Goal: Task Accomplishment & Management: Use online tool/utility

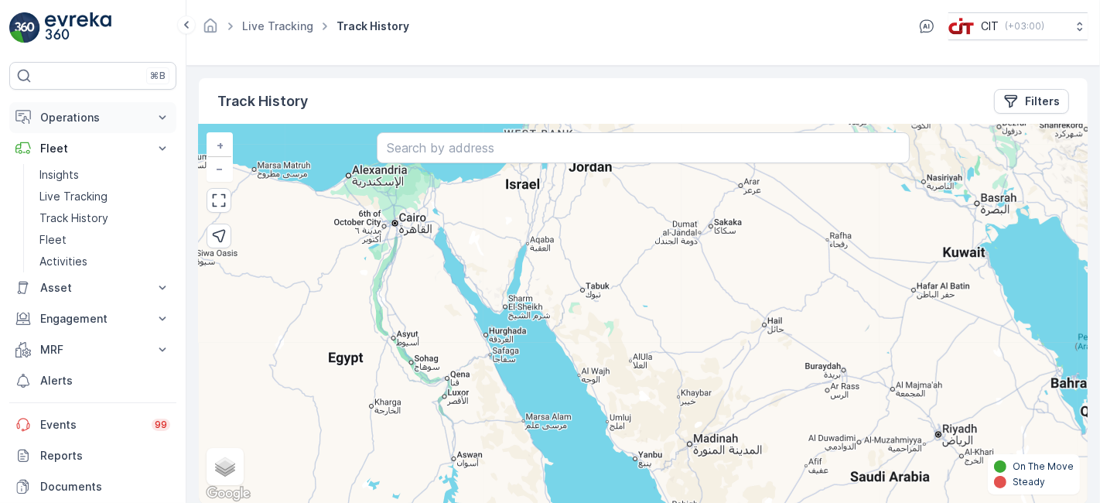
click at [91, 113] on p "Operations" at bounding box center [92, 117] width 105 height 15
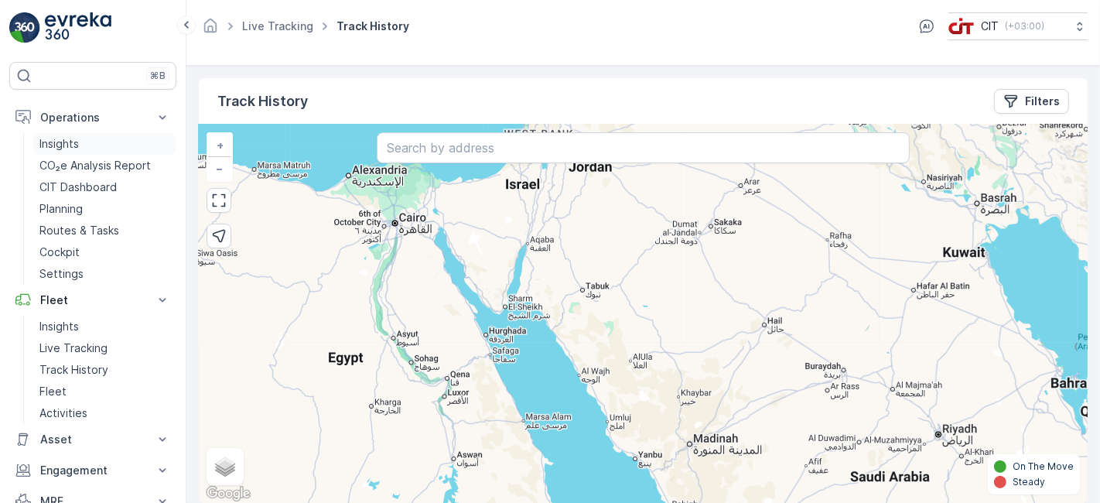
click at [65, 144] on p "Insights" at bounding box center [58, 143] width 39 height 15
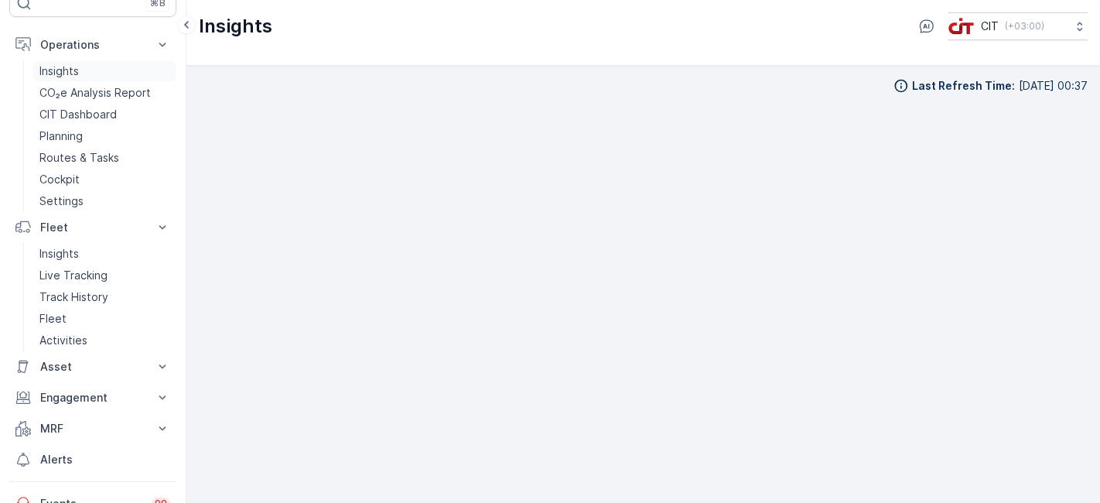
scroll to position [225, 0]
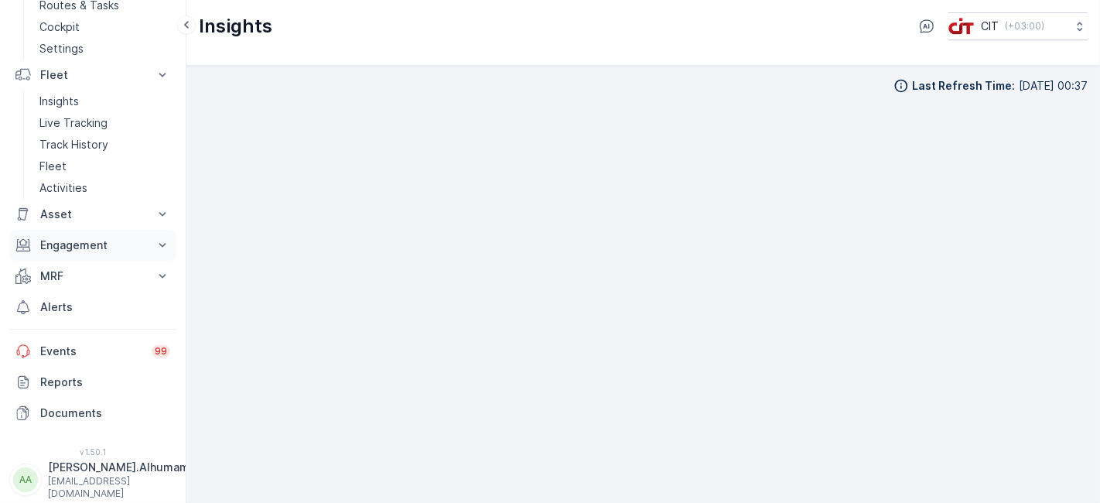
click at [68, 244] on p "Engagement" at bounding box center [92, 244] width 105 height 15
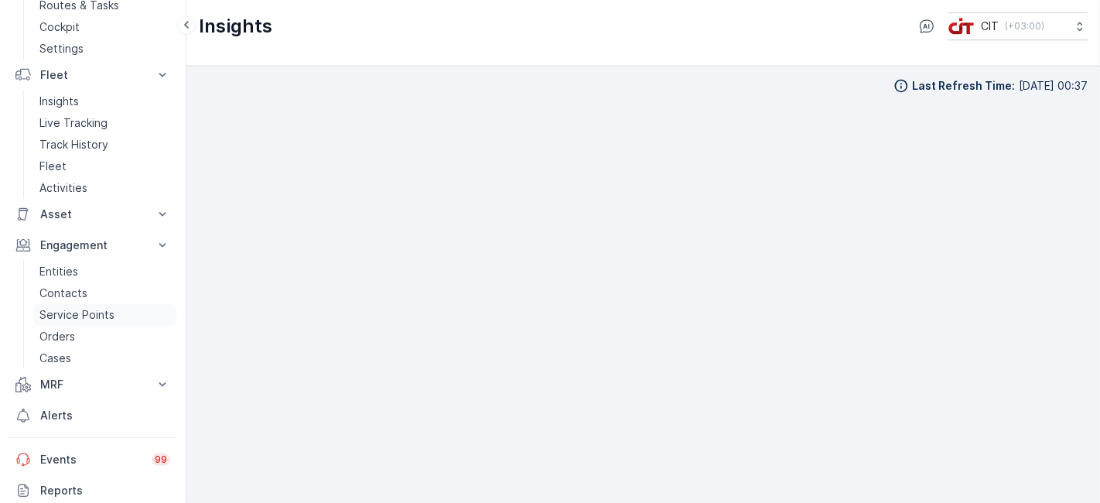
click at [59, 313] on p "Service Points" at bounding box center [76, 314] width 75 height 15
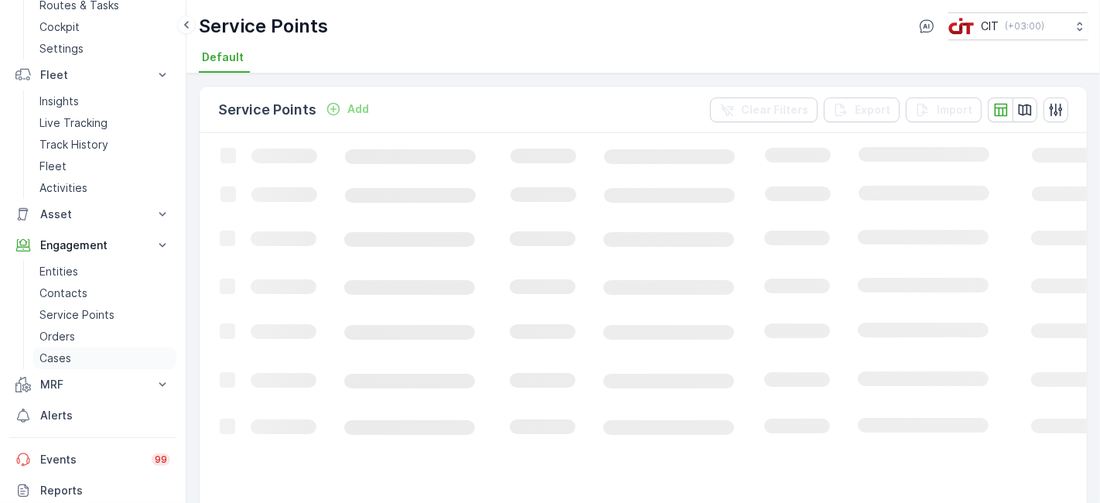
click at [53, 355] on p "Cases" at bounding box center [55, 357] width 32 height 15
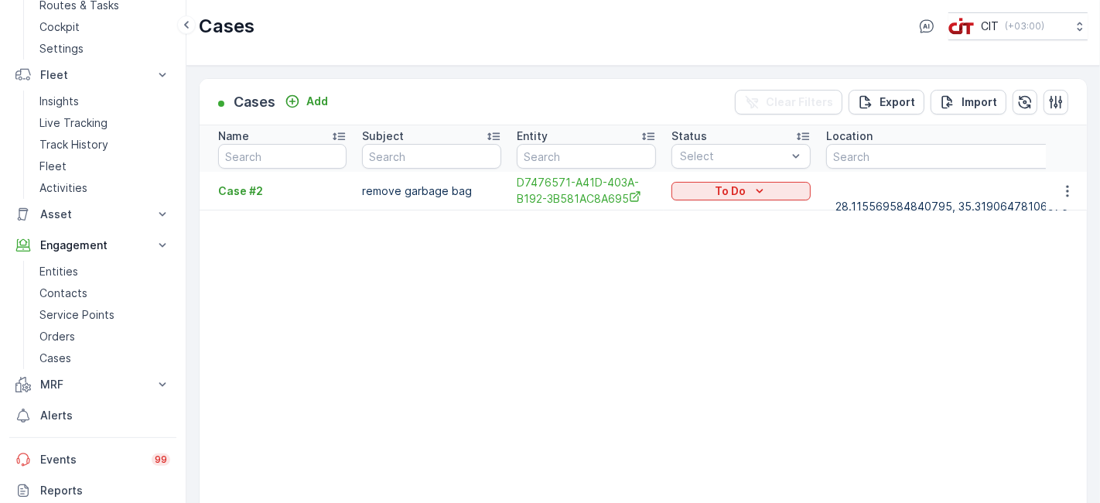
drag, startPoint x: 646, startPoint y: 329, endPoint x: 521, endPoint y: 340, distance: 125.0
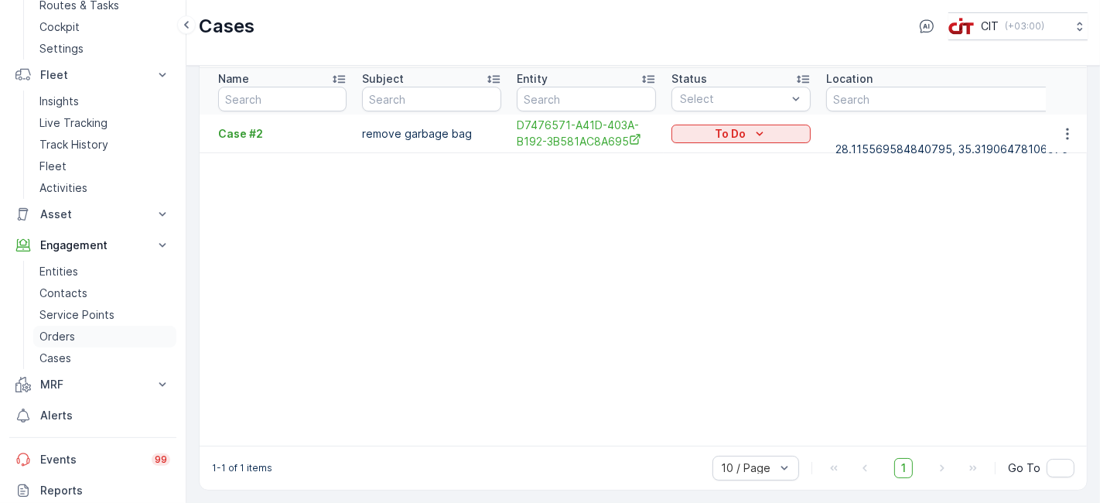
click at [68, 329] on p "Orders" at bounding box center [57, 336] width 36 height 15
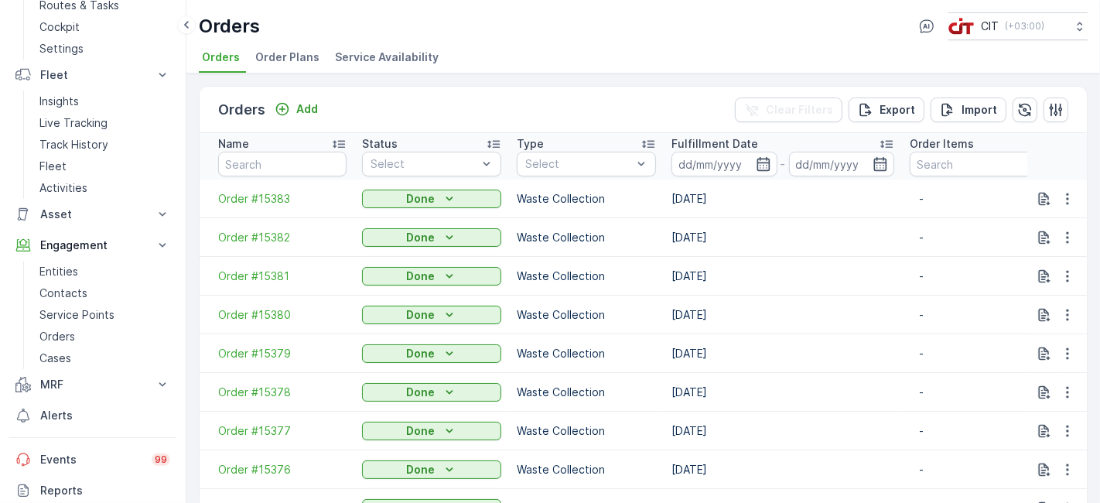
scroll to position [125, 0]
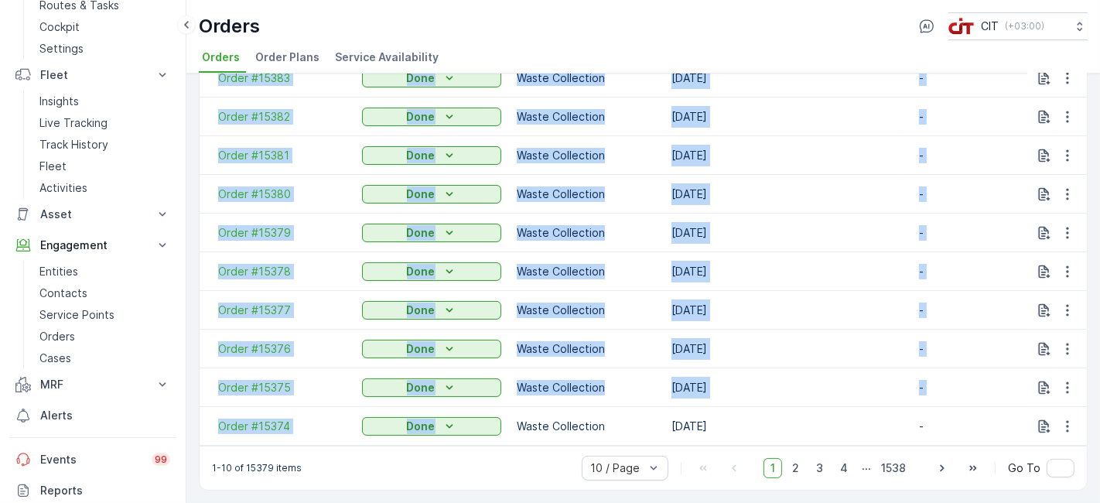
drag, startPoint x: 497, startPoint y: 436, endPoint x: 651, endPoint y: 440, distance: 154.0
click at [651, 440] on div "Name Status Select Type Select Fulfillment Date - Order Items Creation Type Sel…" at bounding box center [643, 228] width 887 height 433
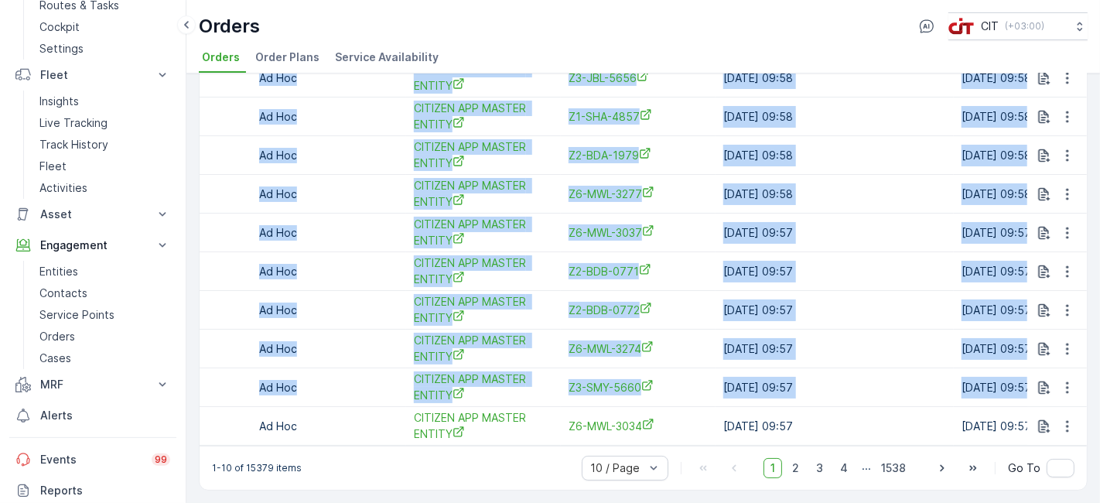
scroll to position [0, 808]
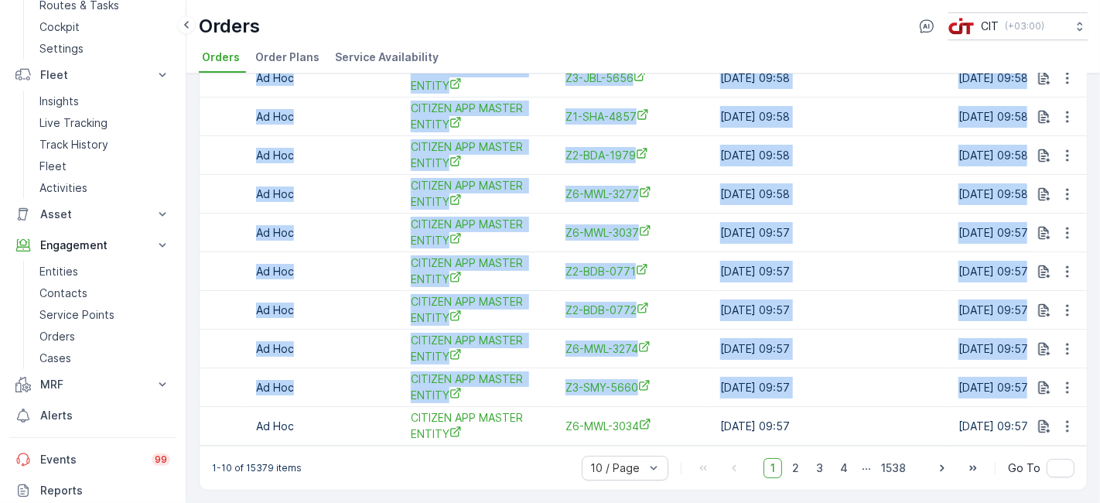
click at [329, 394] on td "Ad Hoc" at bounding box center [325, 387] width 155 height 39
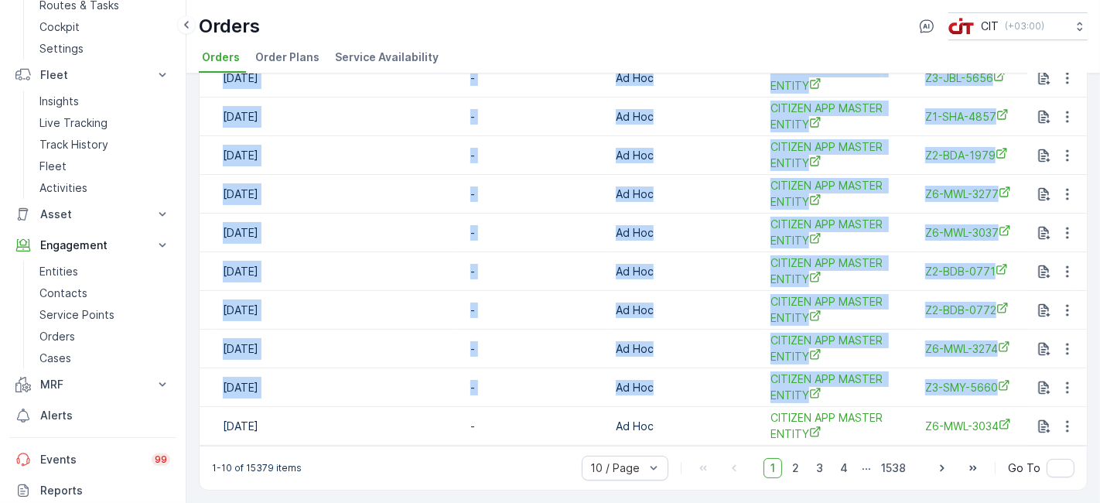
scroll to position [0, 427]
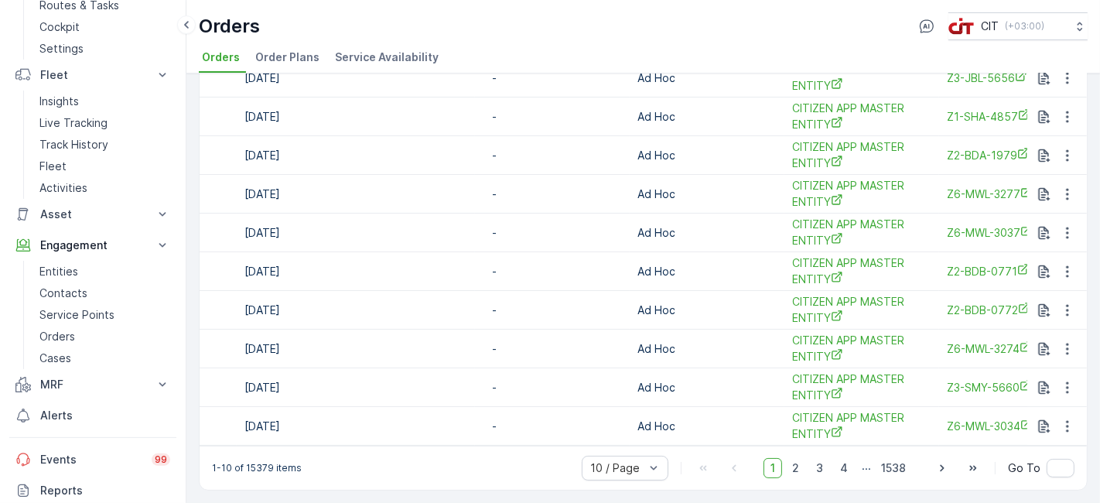
click at [560, 418] on p "-" at bounding box center [552, 425] width 121 height 15
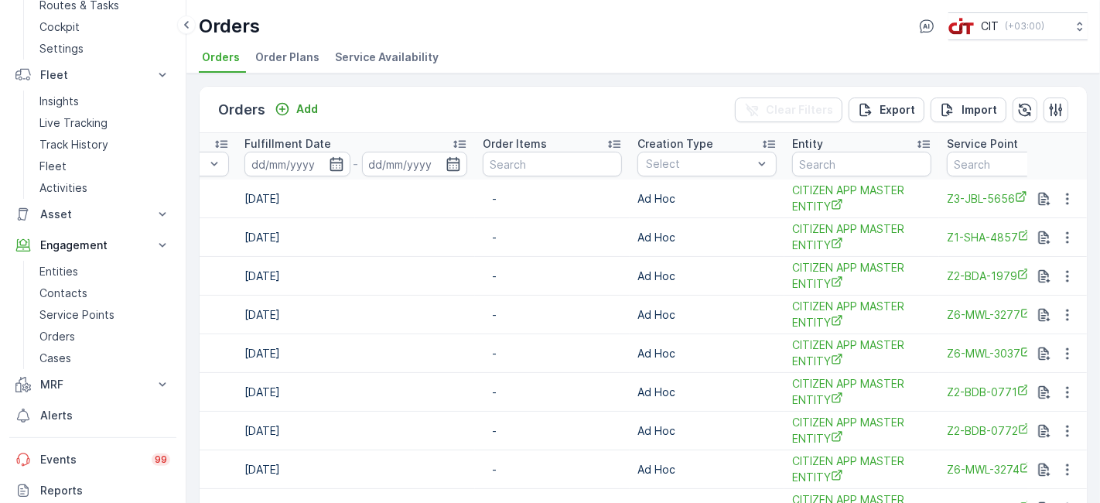
scroll to position [0, 0]
click at [93, 315] on p "Service Points" at bounding box center [76, 314] width 75 height 15
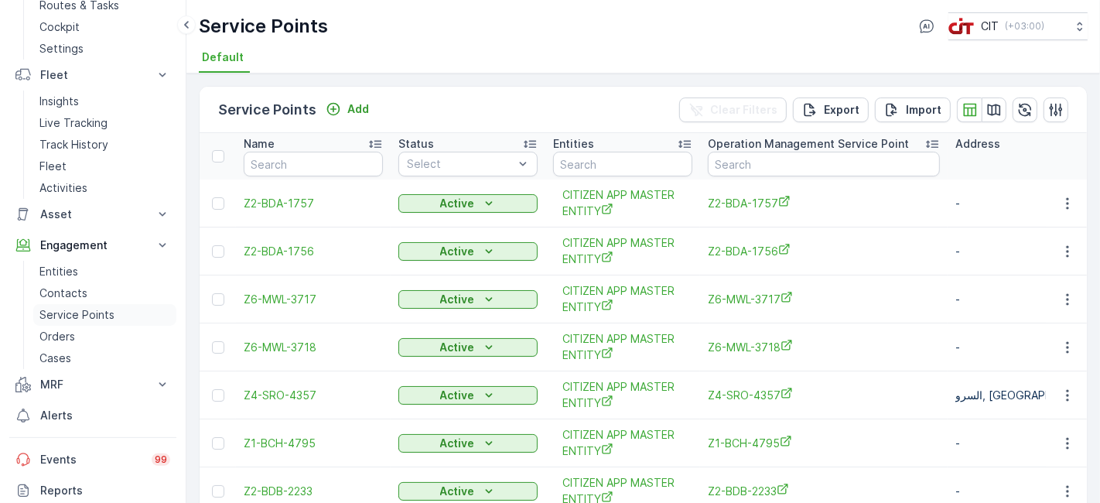
click at [72, 312] on p "Service Points" at bounding box center [76, 314] width 75 height 15
click at [73, 289] on p "Contacts" at bounding box center [63, 292] width 48 height 15
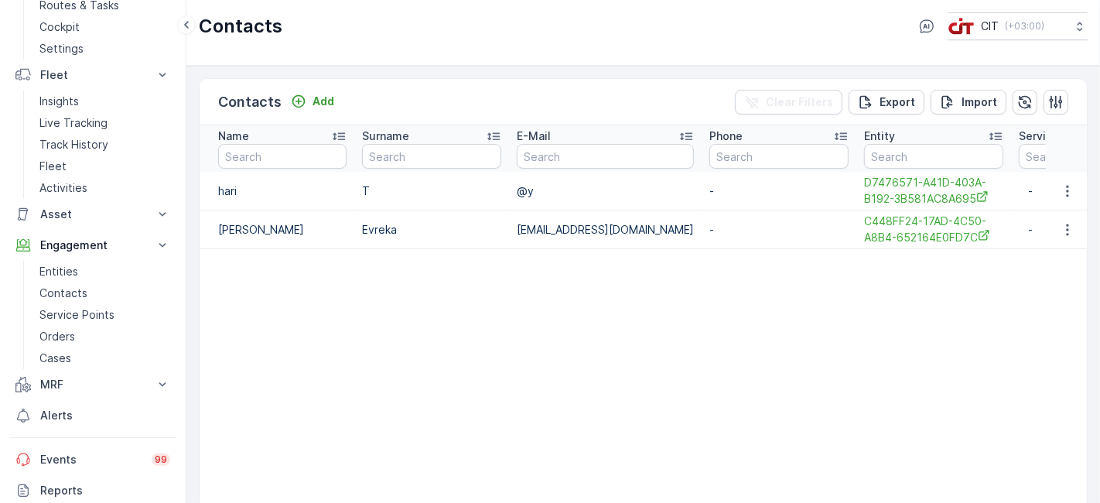
scroll to position [68, 0]
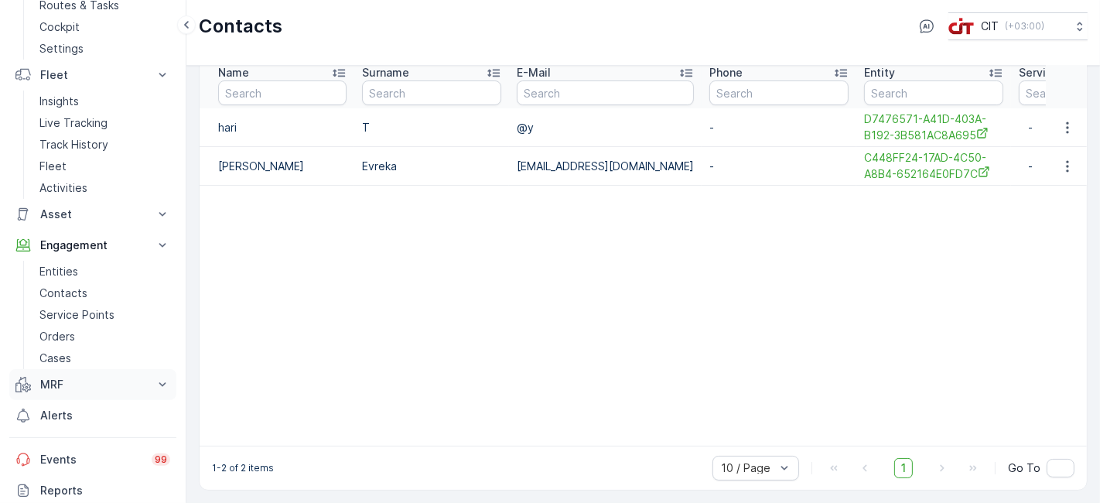
click at [63, 394] on button "MRF" at bounding box center [92, 384] width 167 height 31
click at [64, 441] on link "Parcels" at bounding box center [104, 433] width 143 height 22
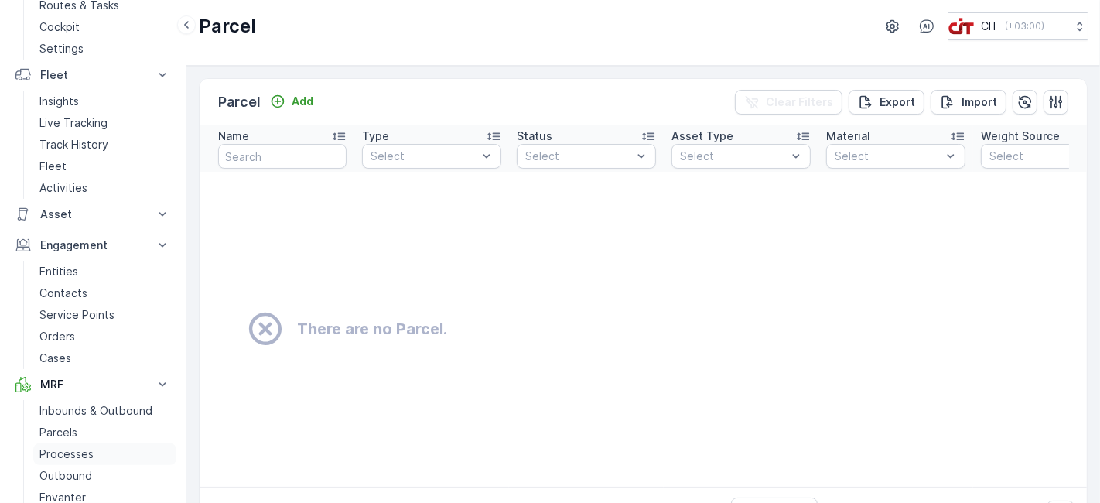
click at [67, 449] on p "Processes" at bounding box center [66, 453] width 54 height 15
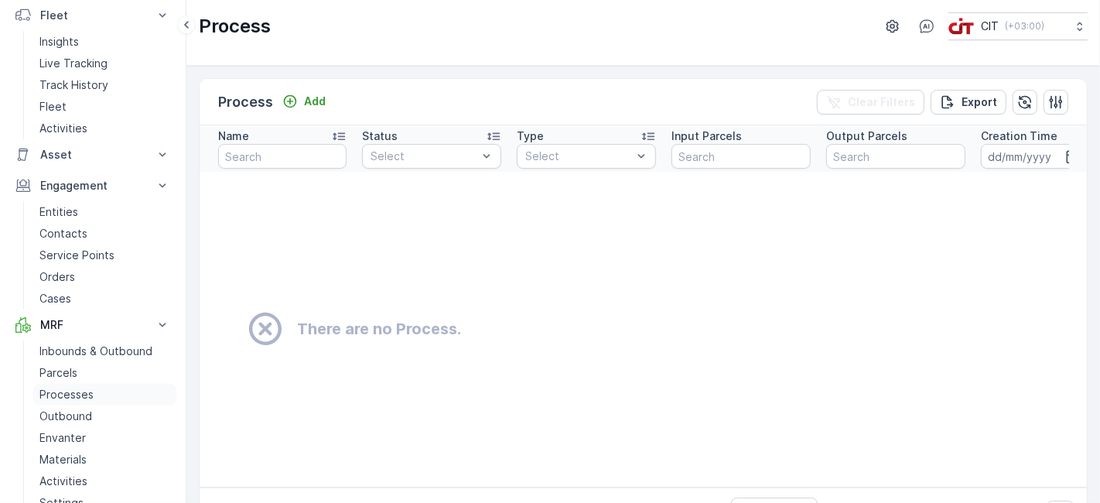
scroll to position [311, 0]
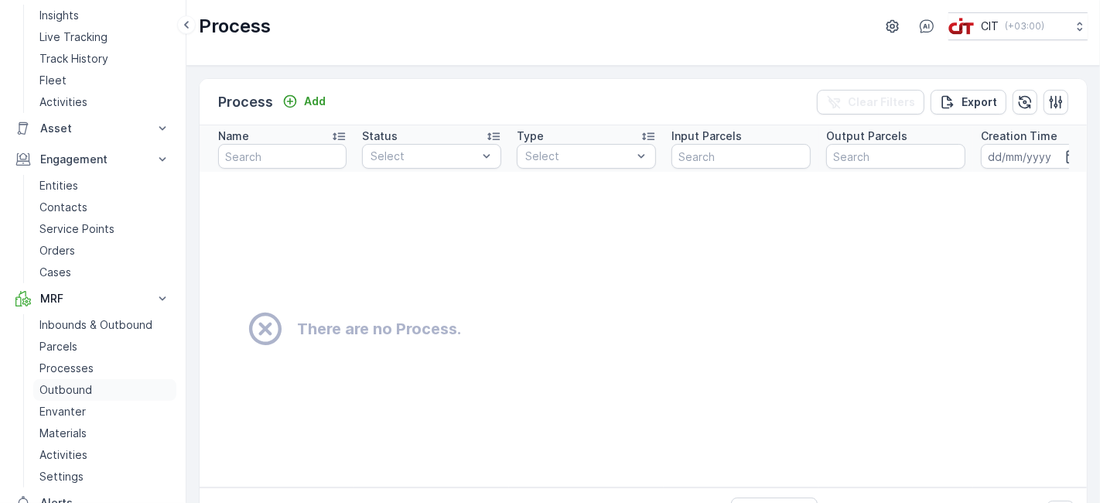
click at [73, 392] on p "Outbound" at bounding box center [65, 389] width 53 height 15
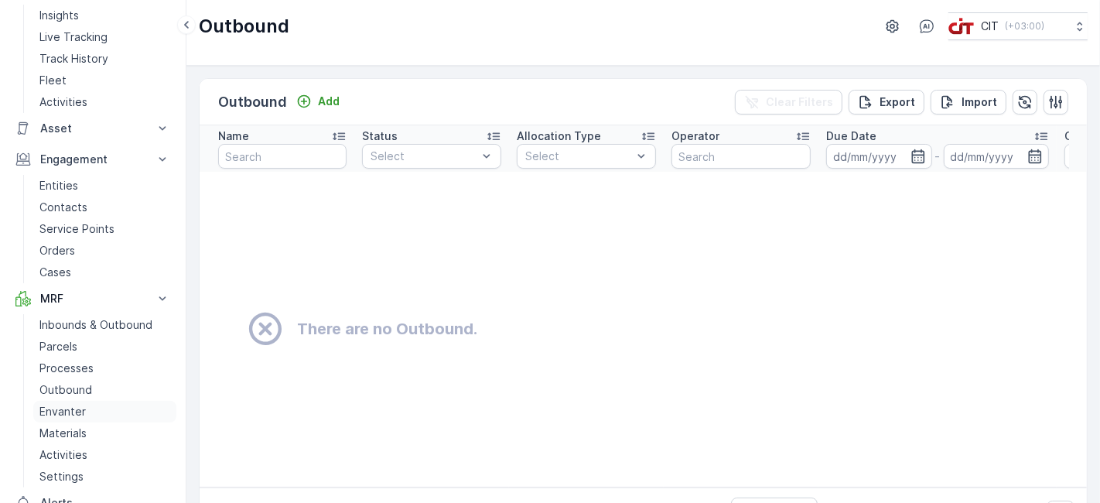
click at [73, 410] on p "Envanter" at bounding box center [62, 411] width 46 height 15
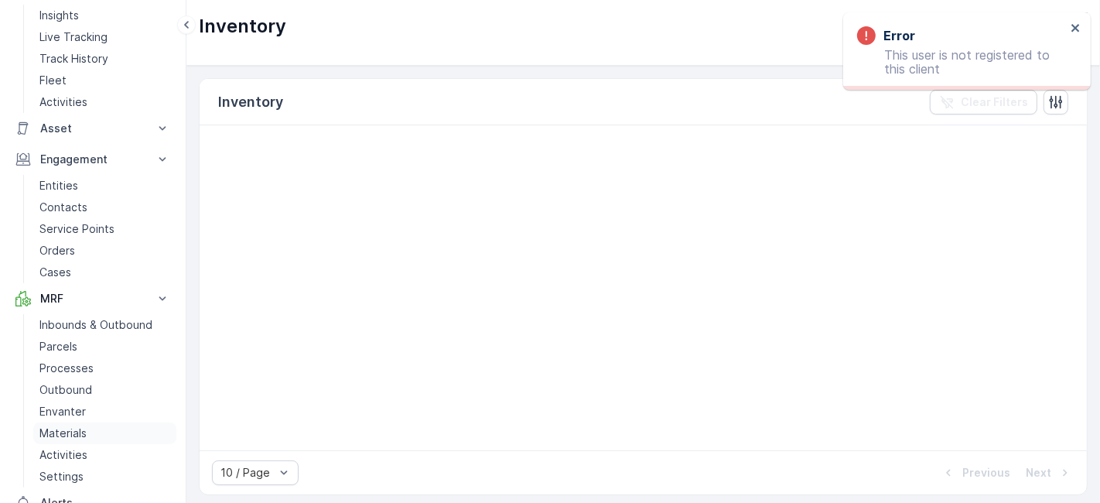
click at [77, 434] on p "Materials" at bounding box center [62, 432] width 47 height 15
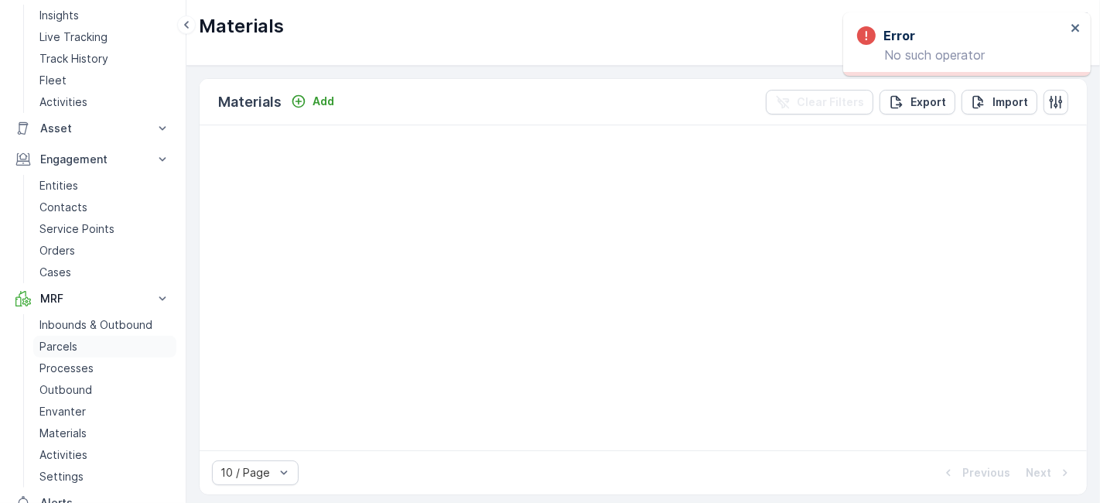
click at [84, 350] on link "Parcels" at bounding box center [104, 347] width 143 height 22
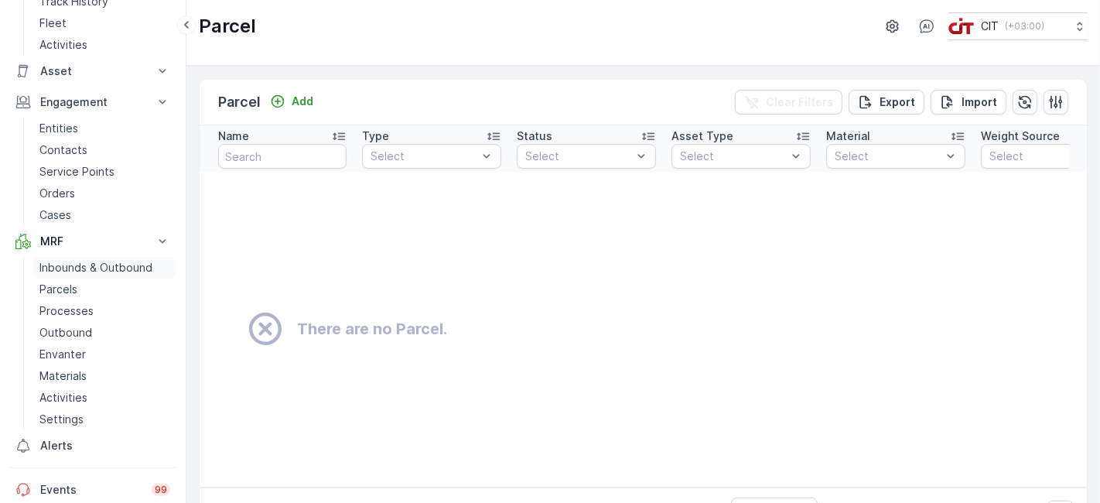
scroll to position [311, 0]
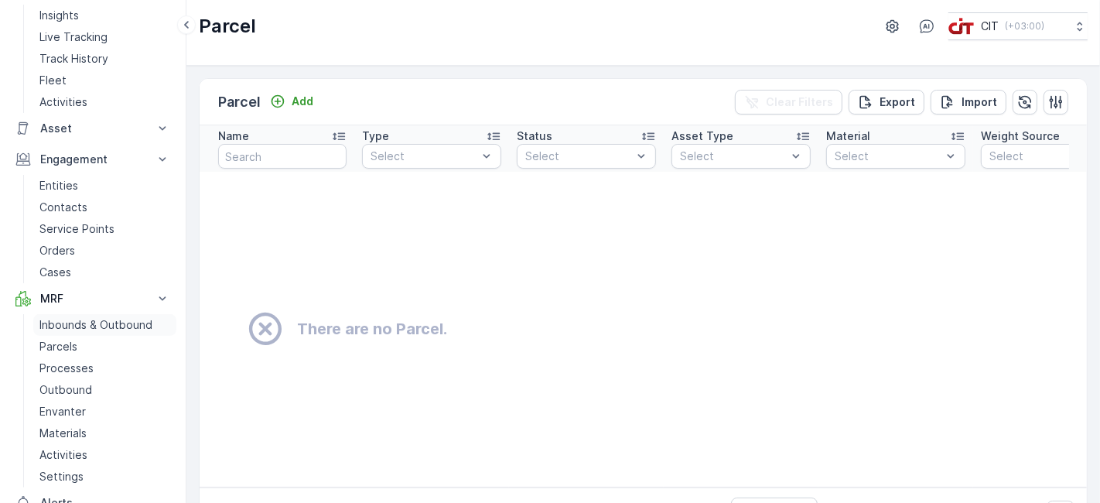
click at [87, 323] on p "Inbounds & Outbound" at bounding box center [95, 324] width 113 height 15
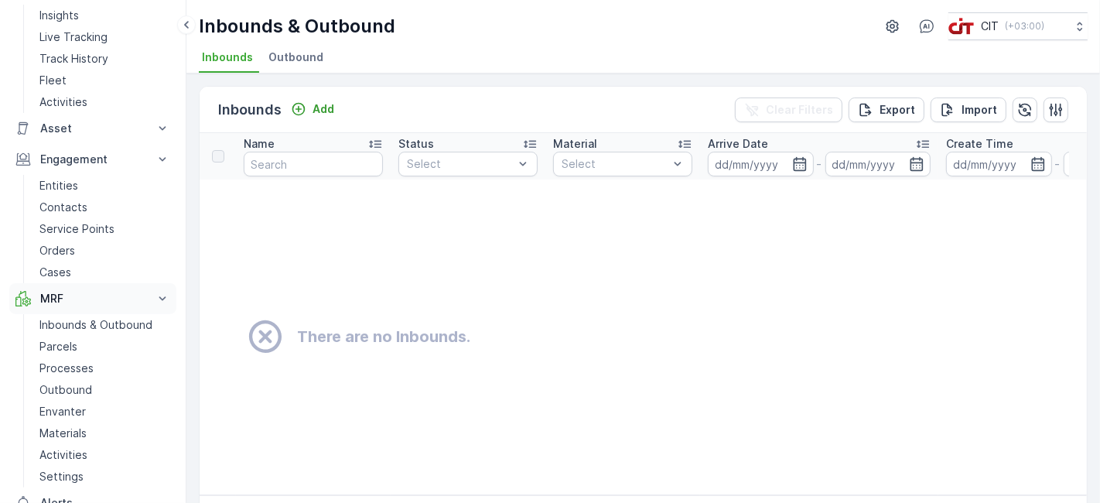
click at [77, 296] on p "MRF" at bounding box center [92, 298] width 105 height 15
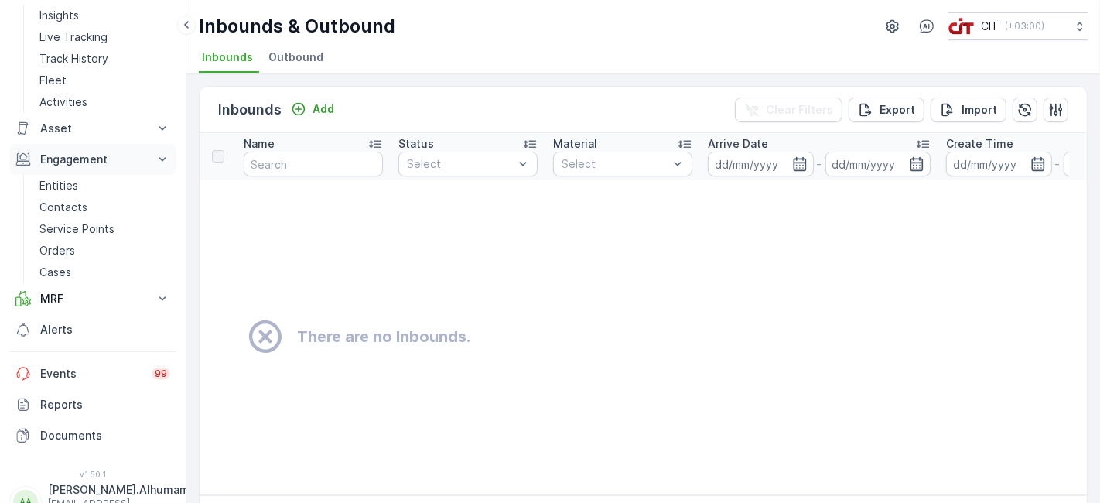
click at [122, 152] on p "Engagement" at bounding box center [92, 159] width 105 height 15
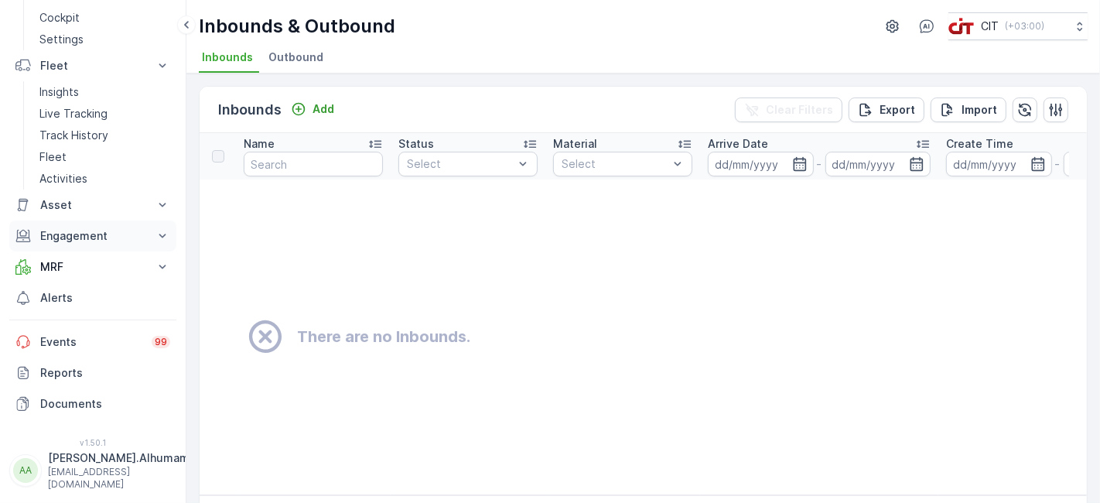
scroll to position [225, 0]
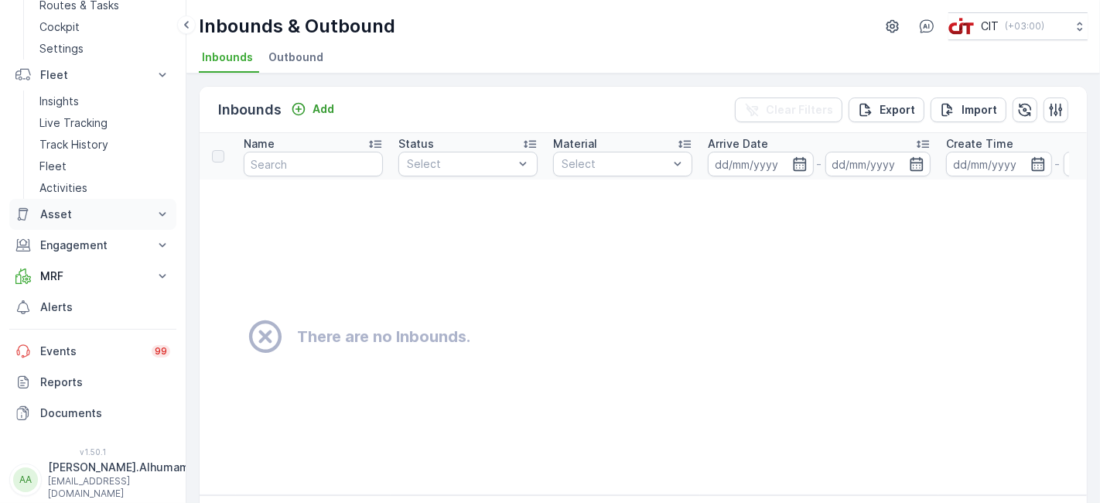
click at [131, 201] on button "Asset" at bounding box center [92, 214] width 167 height 31
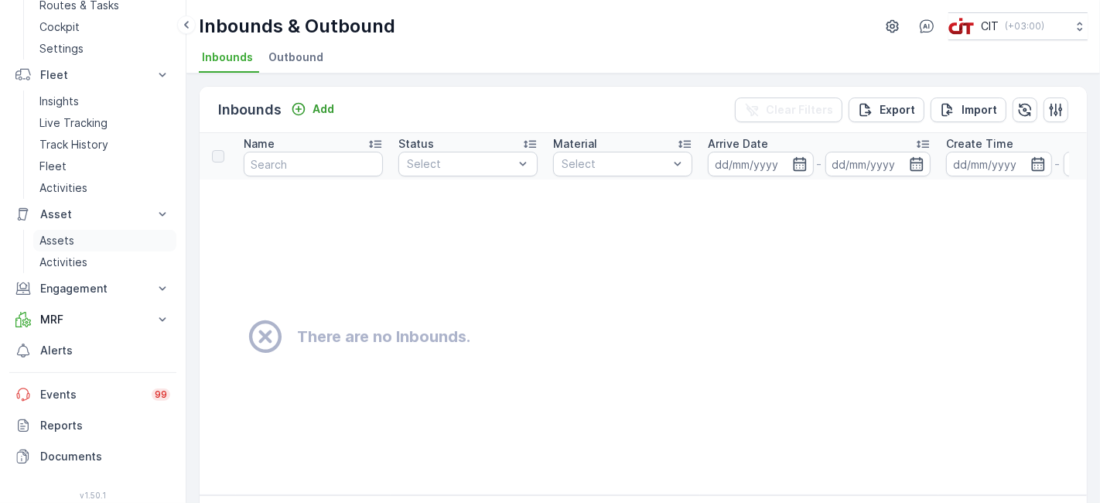
click at [63, 233] on p "Assets" at bounding box center [56, 240] width 35 height 15
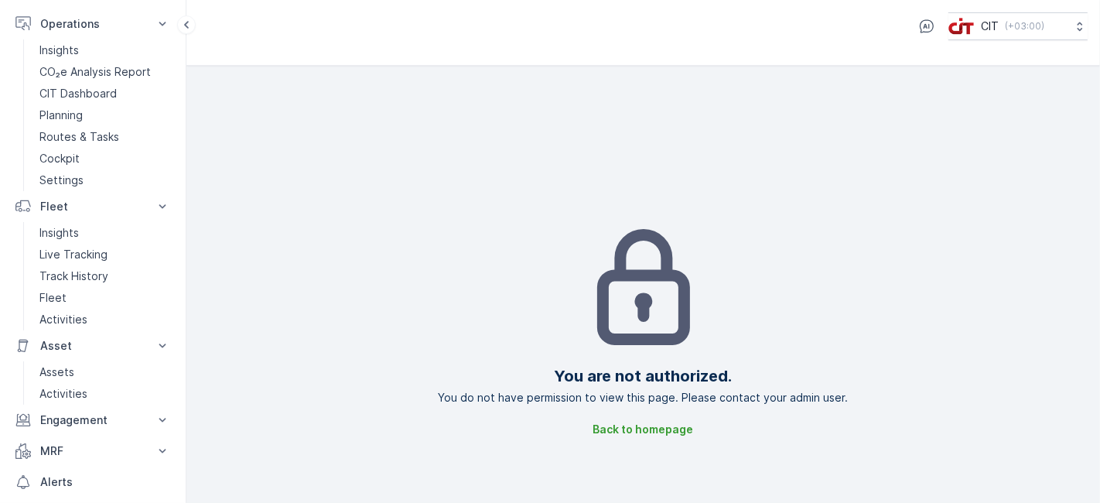
scroll to position [53, 0]
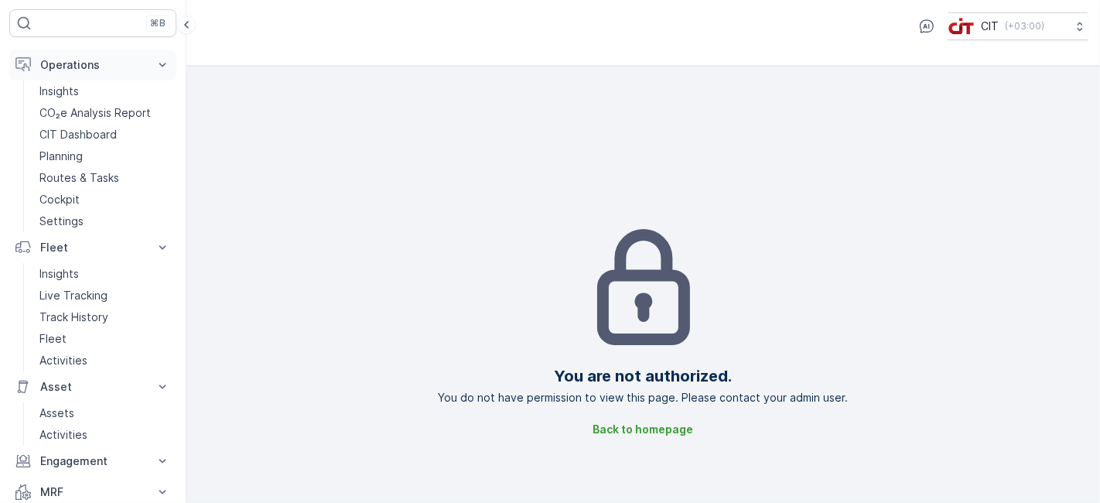
click at [170, 63] on icon at bounding box center [162, 64] width 15 height 15
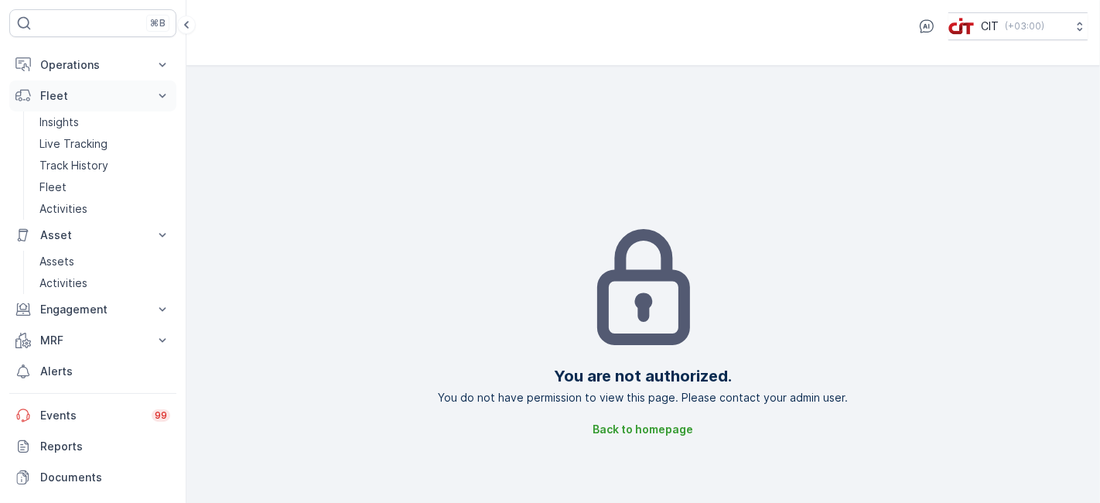
click at [163, 94] on icon at bounding box center [162, 95] width 15 height 15
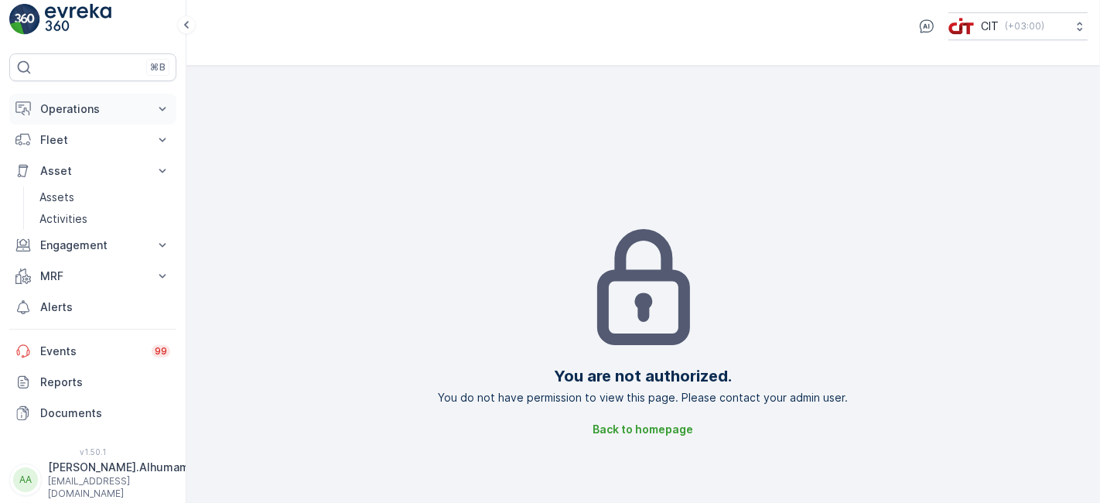
scroll to position [0, 0]
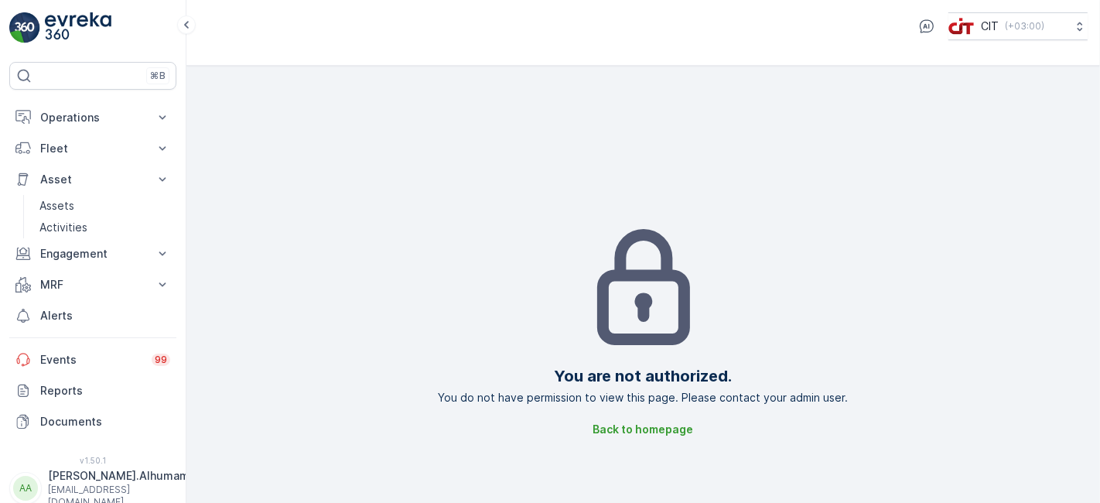
click at [106, 12] on div "⌘B Operations Insights CO₂e Analysis Report CIT Dashboard Planning Routes & Tas…" at bounding box center [93, 251] width 186 height 503
click at [86, 24] on img at bounding box center [78, 27] width 67 height 31
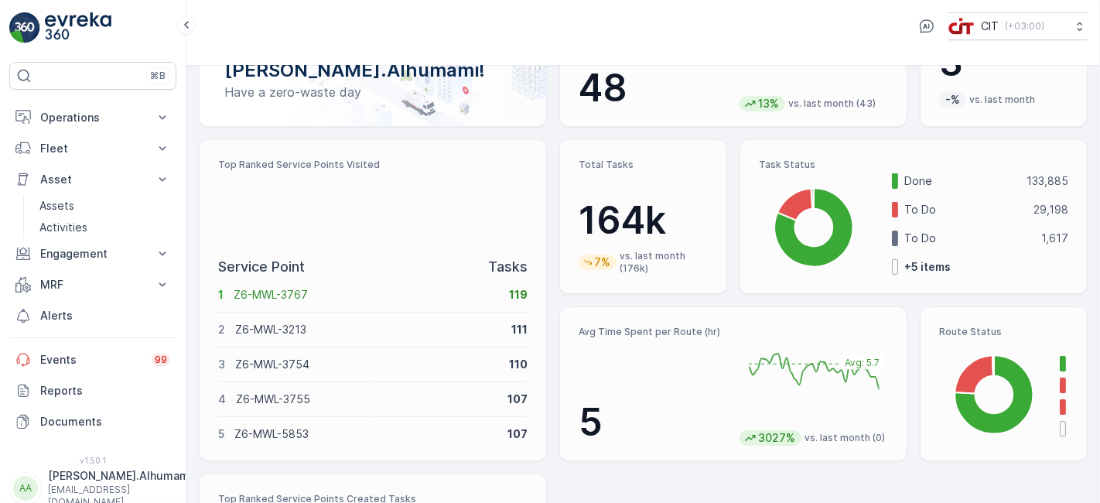
scroll to position [172, 0]
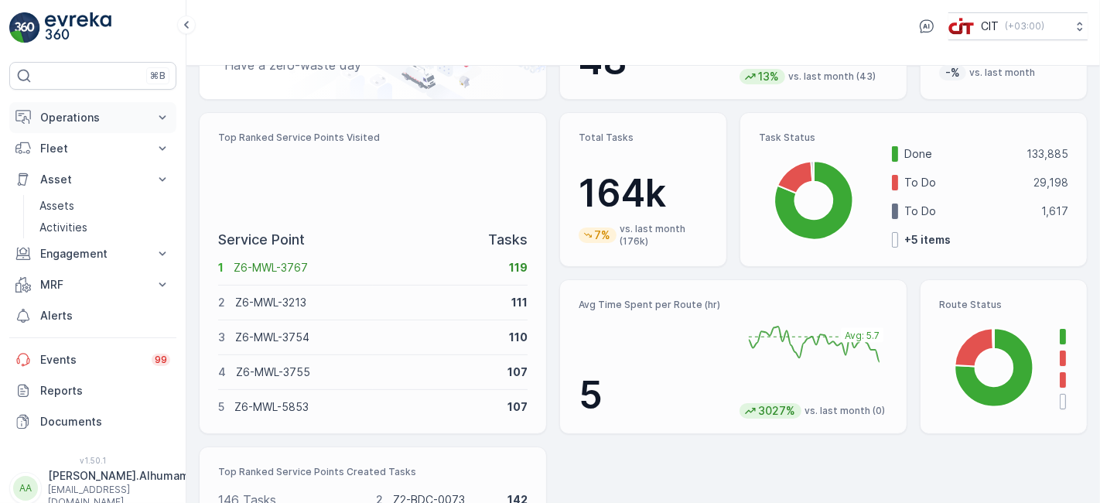
click at [114, 127] on button "Operations" at bounding box center [92, 117] width 167 height 31
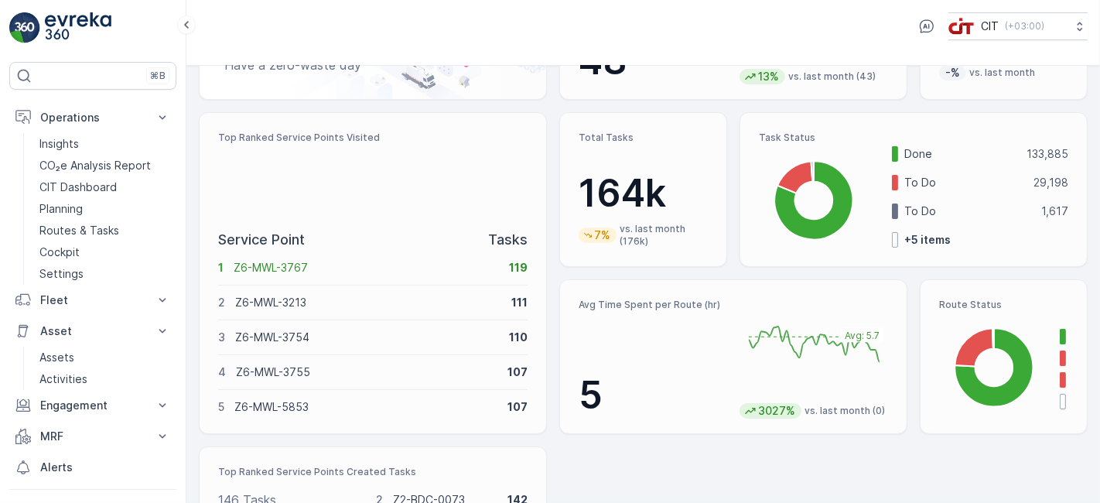
click at [497, 267] on p "Z6-MWL-3767" at bounding box center [366, 267] width 265 height 15
click at [404, 187] on div "Top Ranked Service Points Visited" at bounding box center [372, 173] width 309 height 85
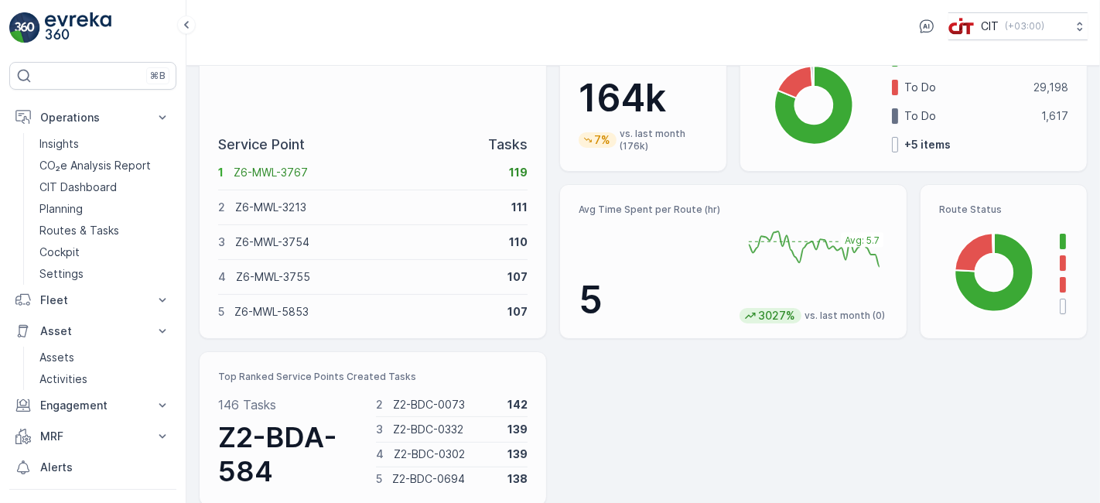
scroll to position [280, 0]
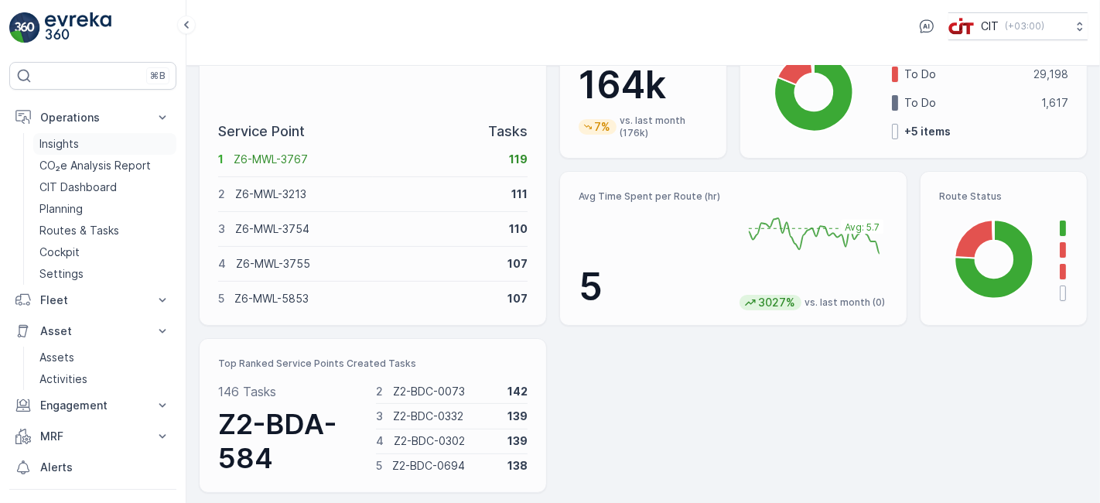
click at [69, 136] on p "Insights" at bounding box center [58, 143] width 39 height 15
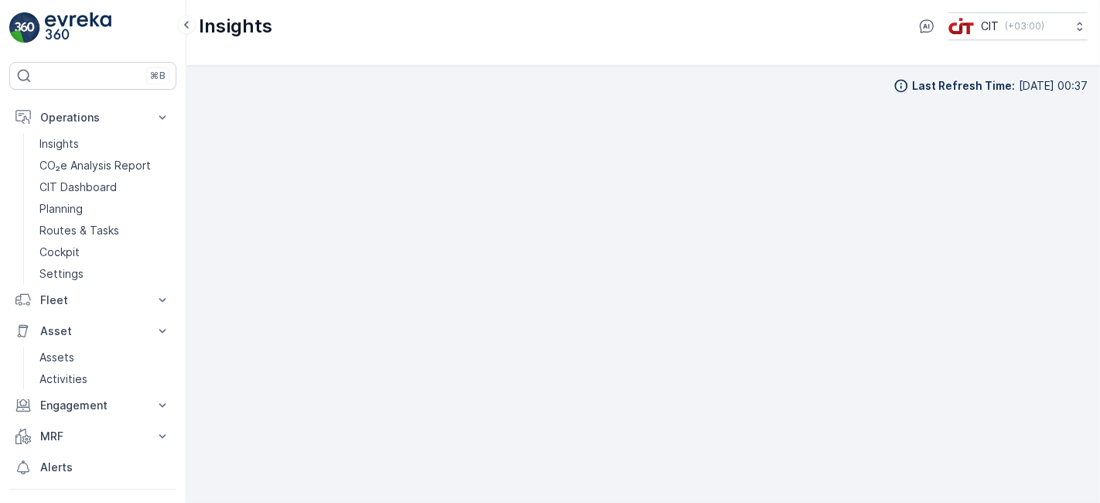
scroll to position [12, 0]
click at [118, 121] on p "Operations" at bounding box center [92, 117] width 105 height 15
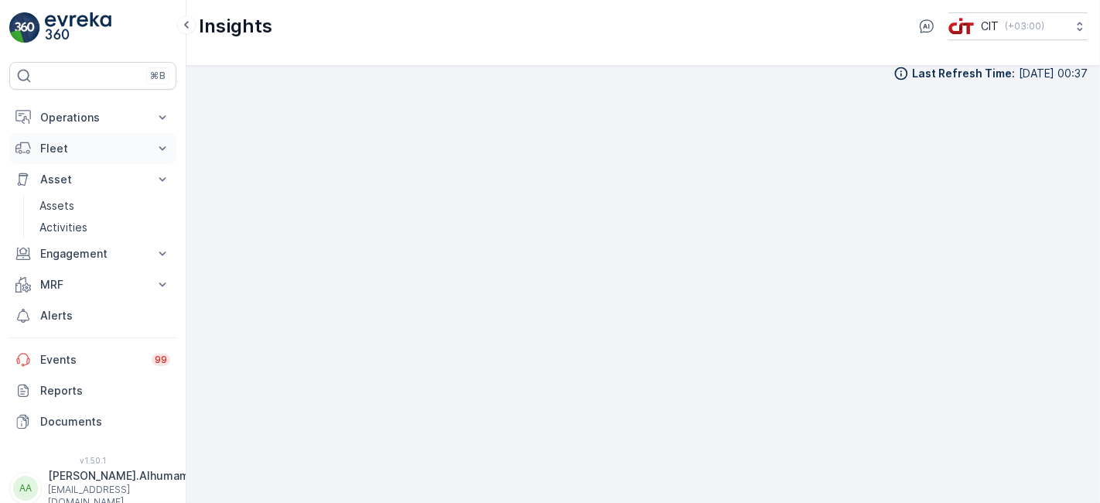
click at [131, 148] on p "Fleet" at bounding box center [92, 148] width 105 height 15
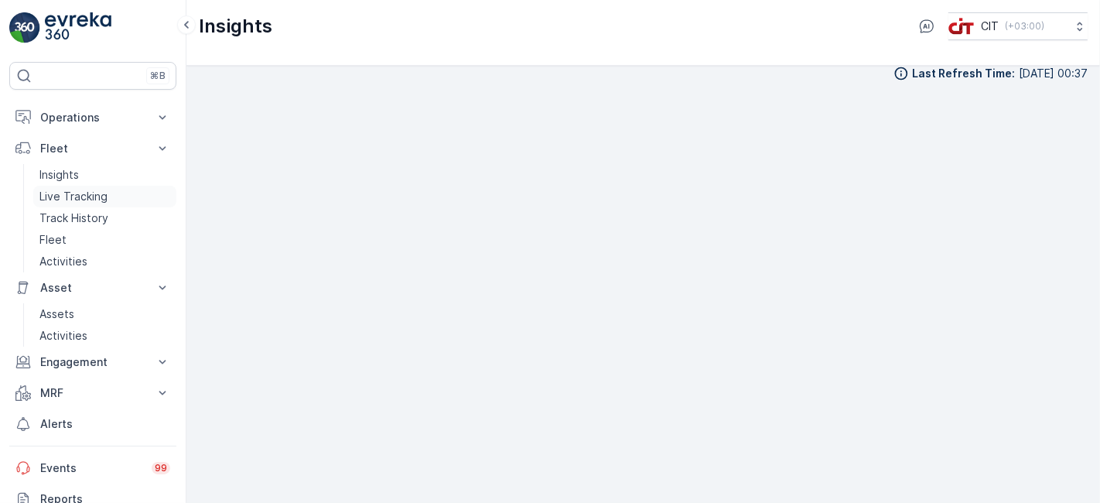
click at [91, 197] on p "Live Tracking" at bounding box center [73, 196] width 68 height 15
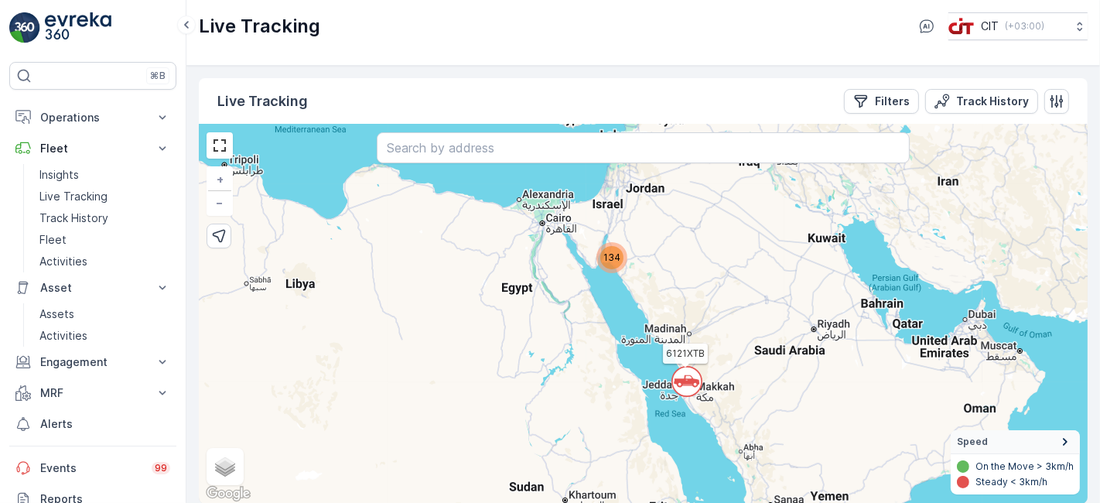
click at [614, 257] on span "134" at bounding box center [611, 257] width 17 height 12
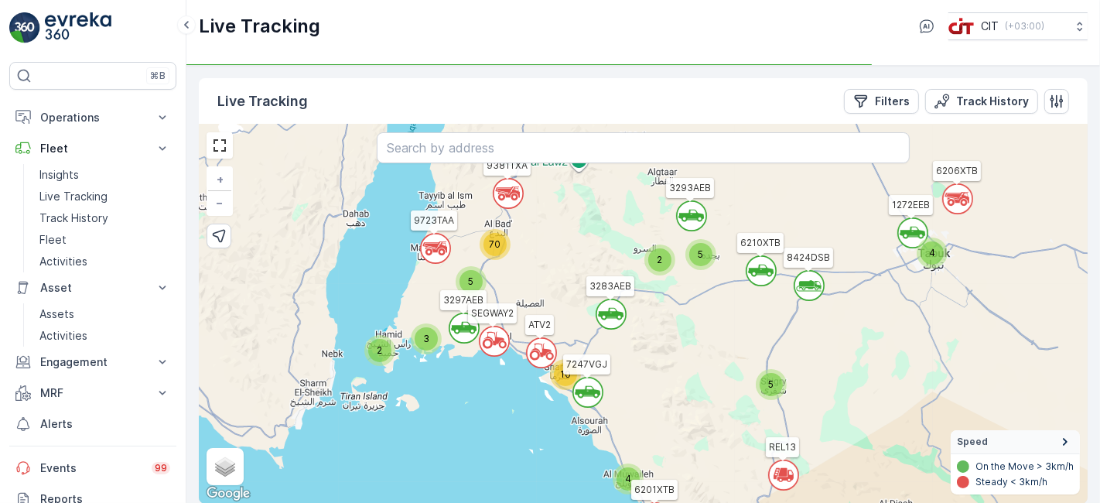
click at [691, 411] on div "` ` ` ` 5 ` ` 4 2 3 ` 4 ` ` 2 5 ` ` ` 10 ` ` 5 70 3 2 ` 2 6121XTB REL13 3297AEB…" at bounding box center [643, 314] width 889 height 379
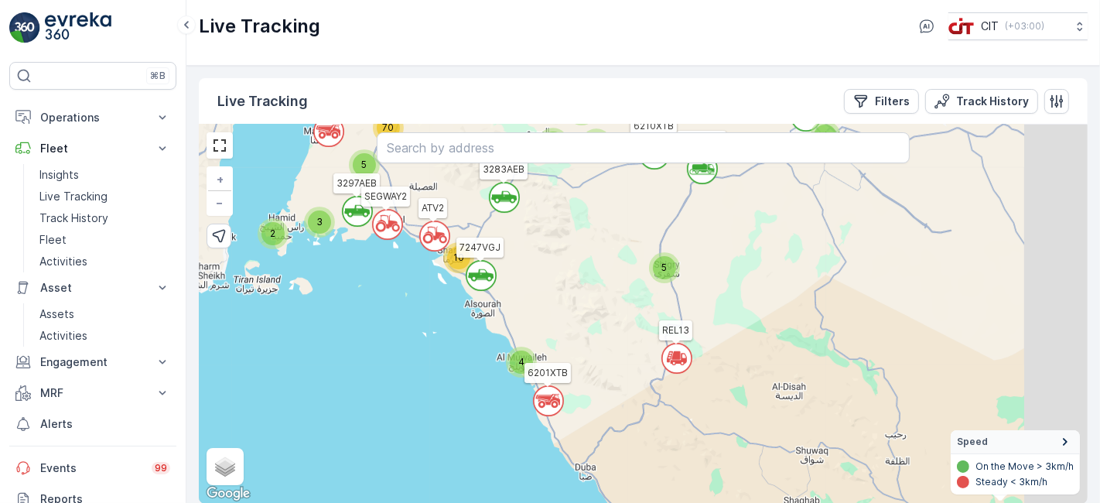
drag, startPoint x: 725, startPoint y: 415, endPoint x: 618, endPoint y: 298, distance: 158.2
click at [618, 298] on div "` ` ` ` ` ` 2 4 3 ` ` 2 ` ` 2 4 ` 5 3 ` 5 10 2 4 ` ` 70 2 ATV2 REL13 1272EEB RE…" at bounding box center [643, 314] width 889 height 379
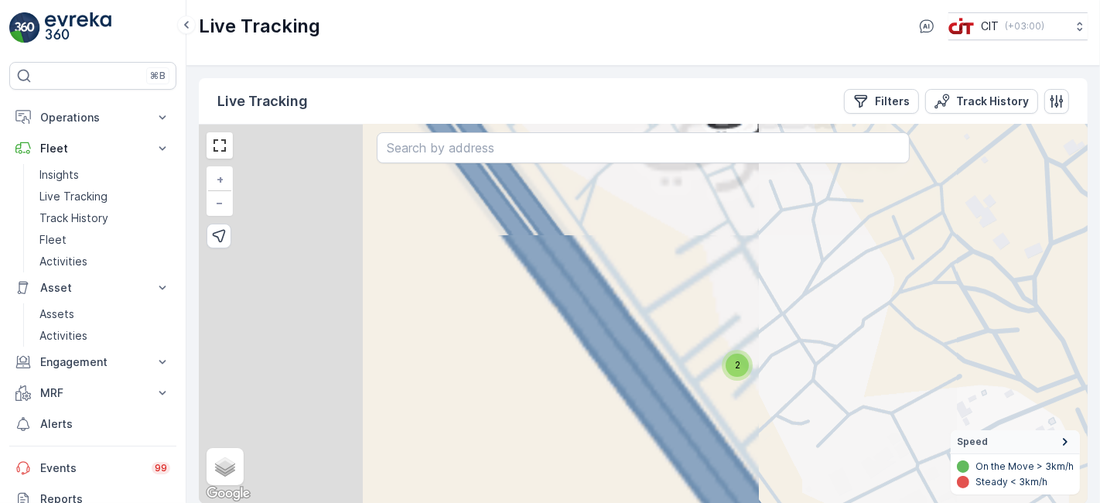
drag, startPoint x: 732, startPoint y: 274, endPoint x: 1178, endPoint y: 250, distance: 446.1
click at [1099, 250] on html "⌘B Operations Insights CO₂e Analysis Report CIT Dashboard Planning Routes & Tas…" at bounding box center [550, 251] width 1100 height 503
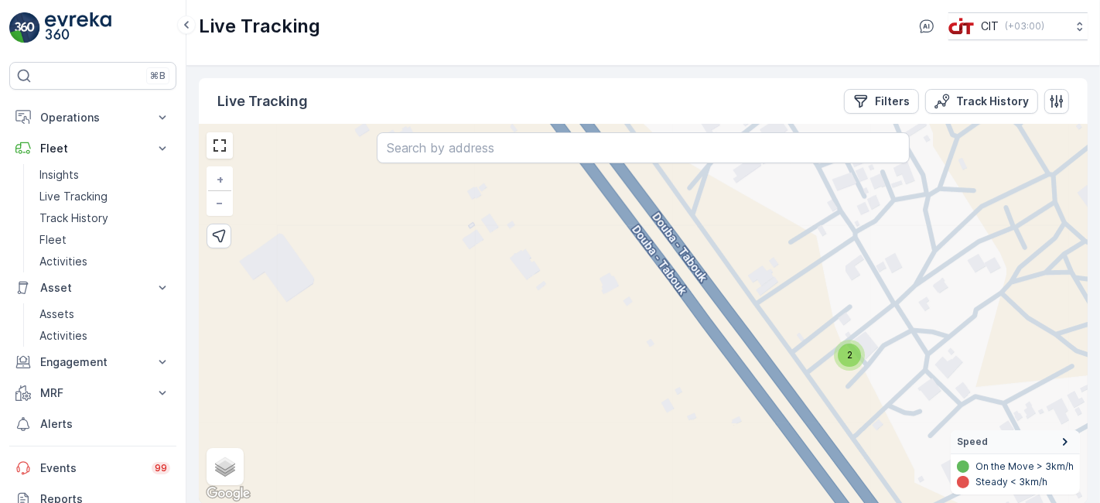
click at [849, 357] on span "2" at bounding box center [849, 355] width 5 height 12
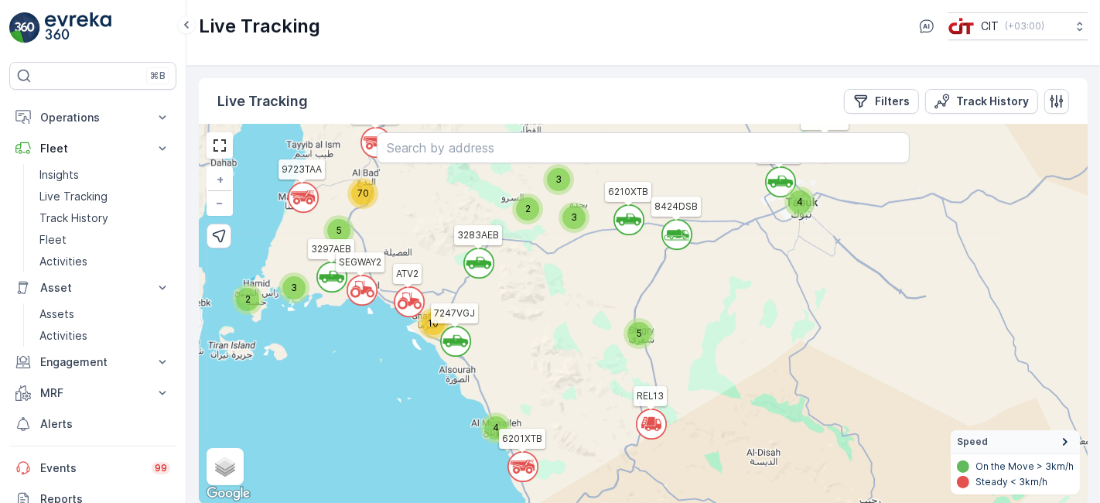
click at [640, 336] on span "5" at bounding box center [639, 333] width 5 height 12
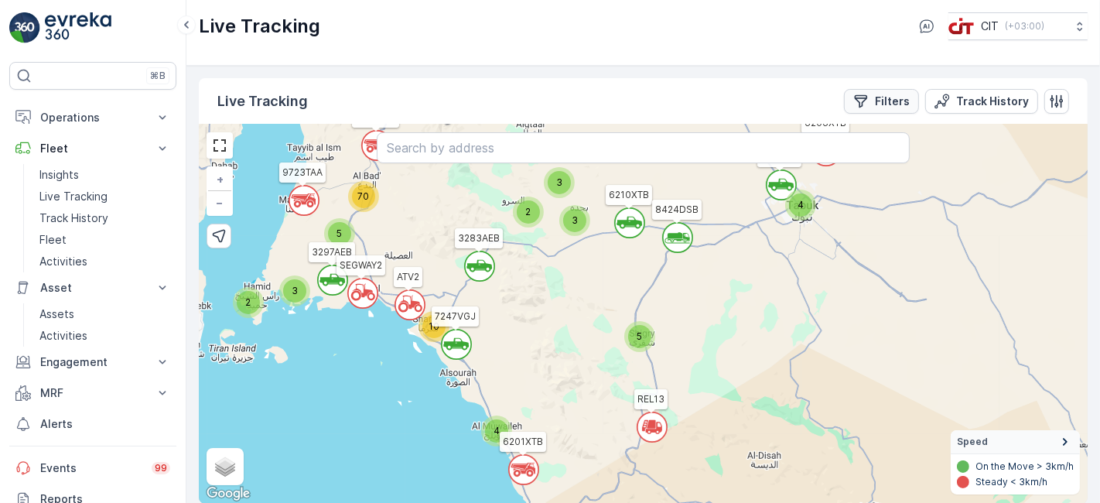
click at [886, 104] on p "Filters" at bounding box center [892, 101] width 35 height 15
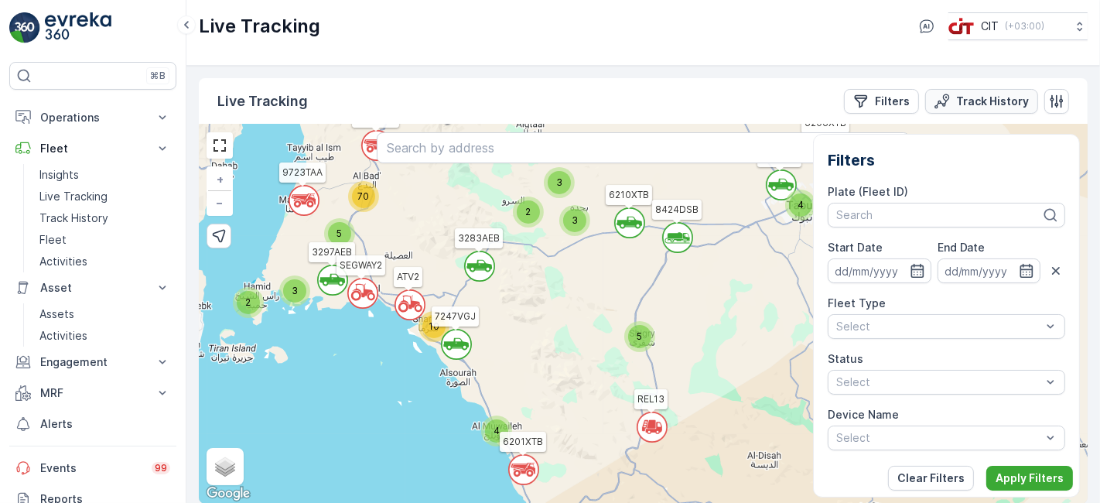
click at [971, 100] on p "Track History" at bounding box center [992, 101] width 73 height 15
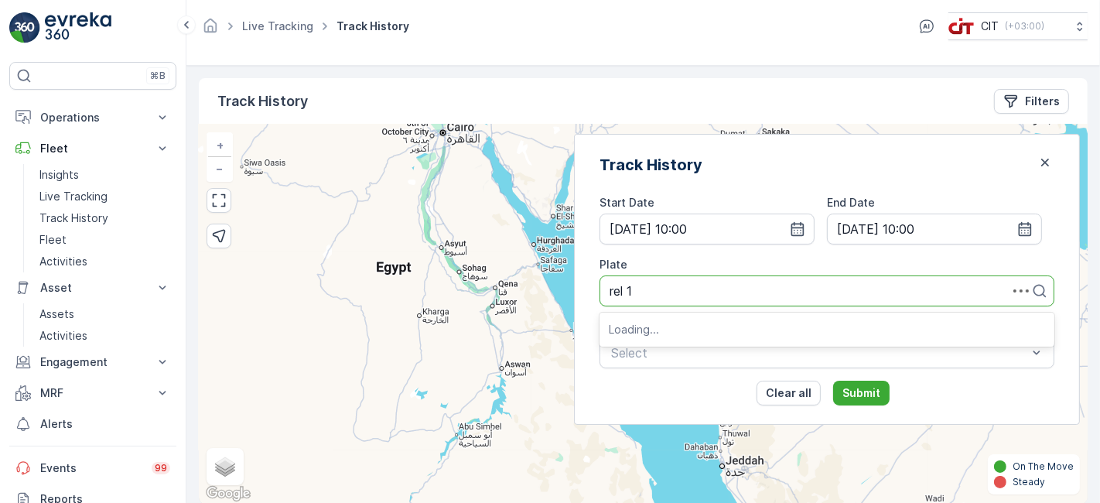
type input "rel 11"
click at [731, 322] on span "REL 11 (5178XSA (Babar / [PERSON_NAME]))" at bounding box center [742, 329] width 266 height 14
click at [804, 231] on icon "button" at bounding box center [797, 229] width 13 height 14
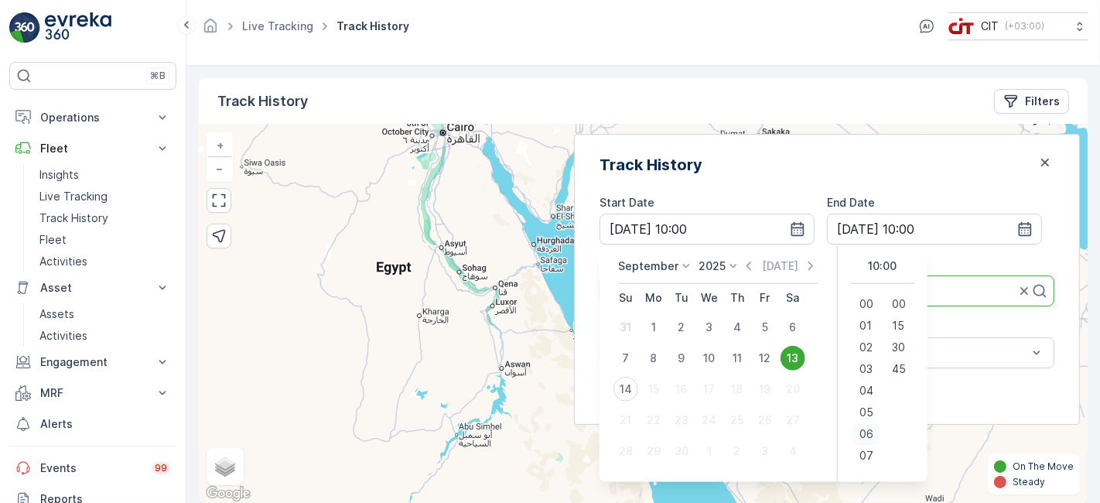
click at [873, 437] on span "06" at bounding box center [866, 432] width 14 height 15
type input "[DATE] 06:00"
click at [1046, 189] on div "Track History Start Date [DATE] 06:00 End Date [DATE] 10:00 Plate REL 11 (5178X…" at bounding box center [827, 279] width 506 height 291
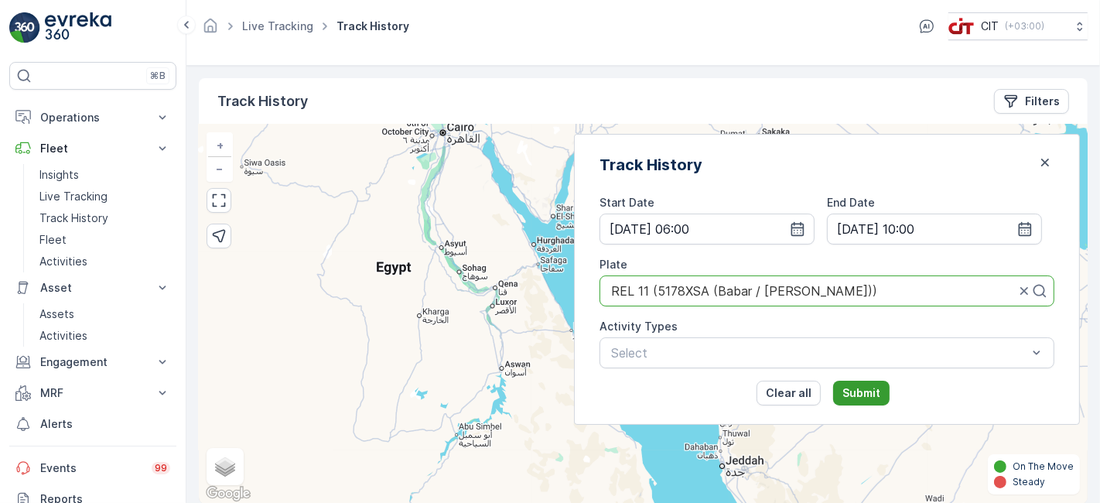
click at [889, 398] on button "Submit" at bounding box center [861, 393] width 56 height 25
